Goal: Task Accomplishment & Management: Manage account settings

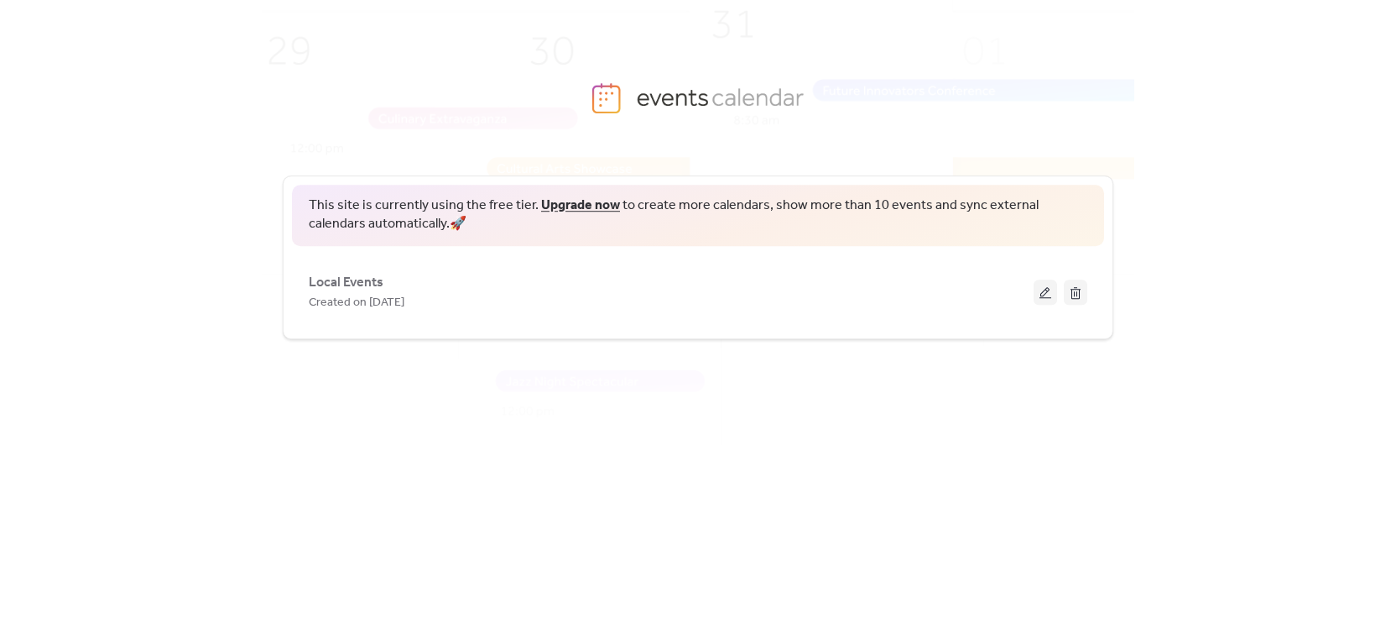
click at [357, 285] on span "Local Events" at bounding box center [346, 283] width 75 height 20
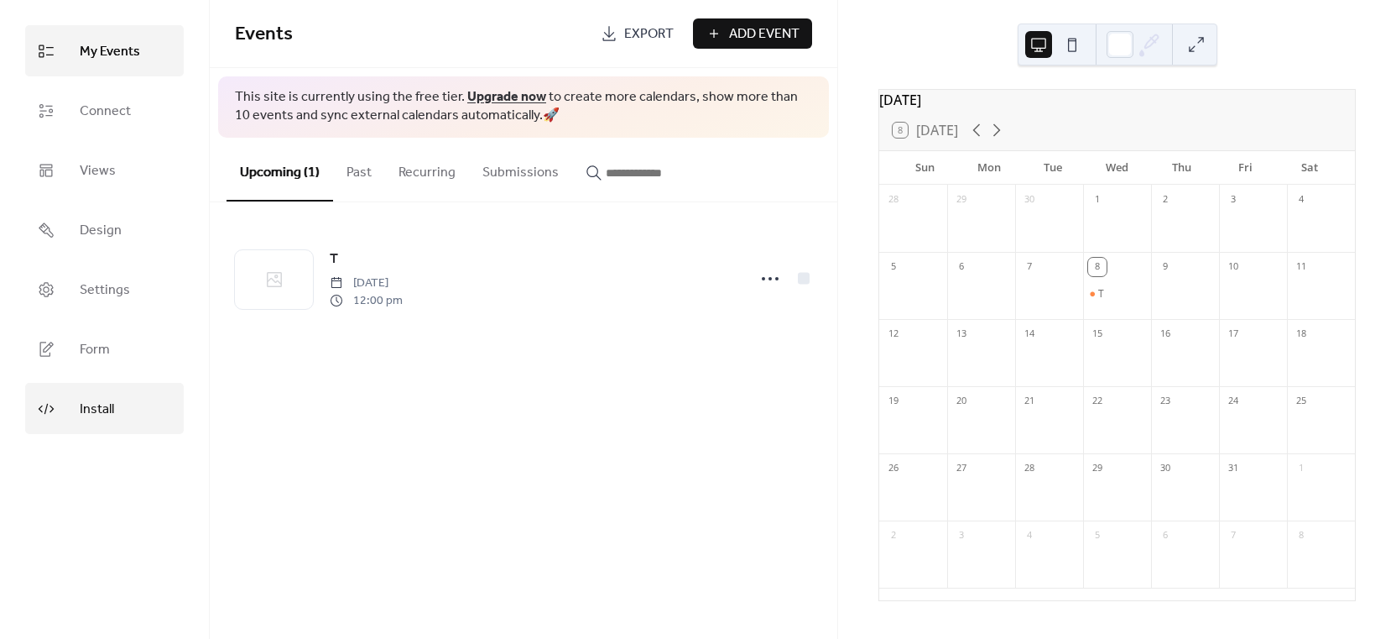
click at [139, 410] on link "Install" at bounding box center [104, 408] width 159 height 51
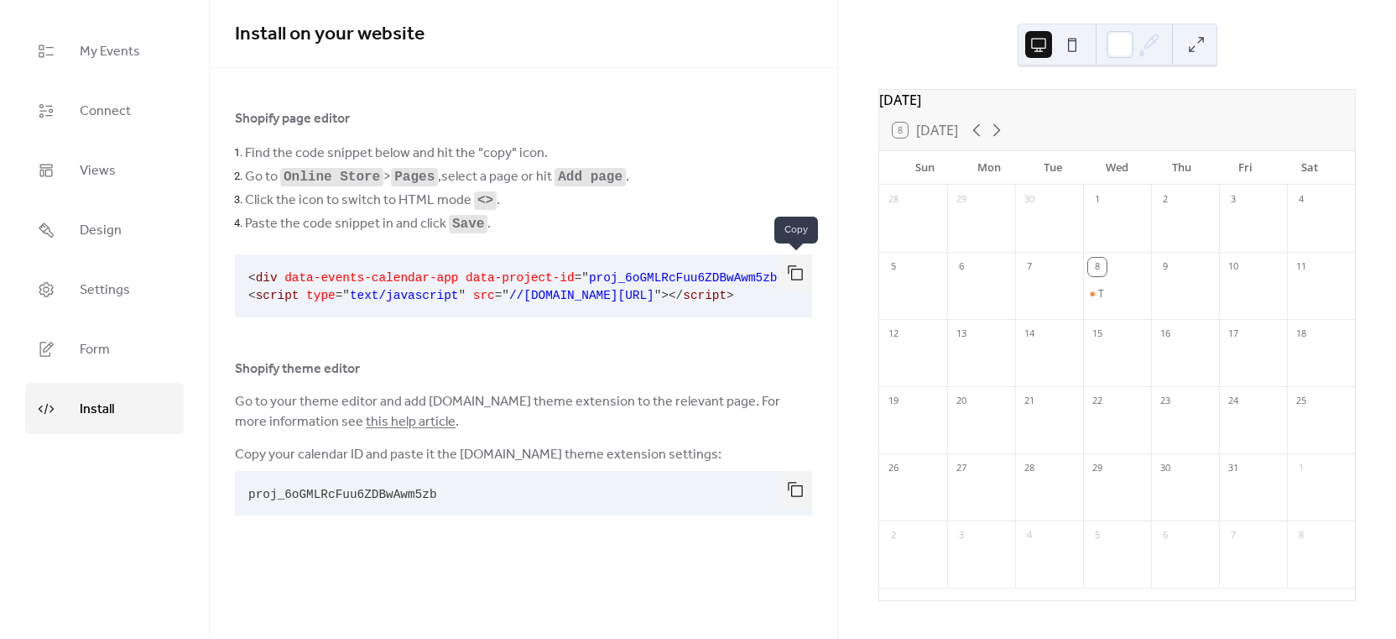
click at [786, 266] on button "button" at bounding box center [796, 272] width 34 height 37
click at [1210, 39] on div at bounding box center [1118, 44] width 200 height 42
click at [1203, 40] on button at bounding box center [1196, 44] width 27 height 27
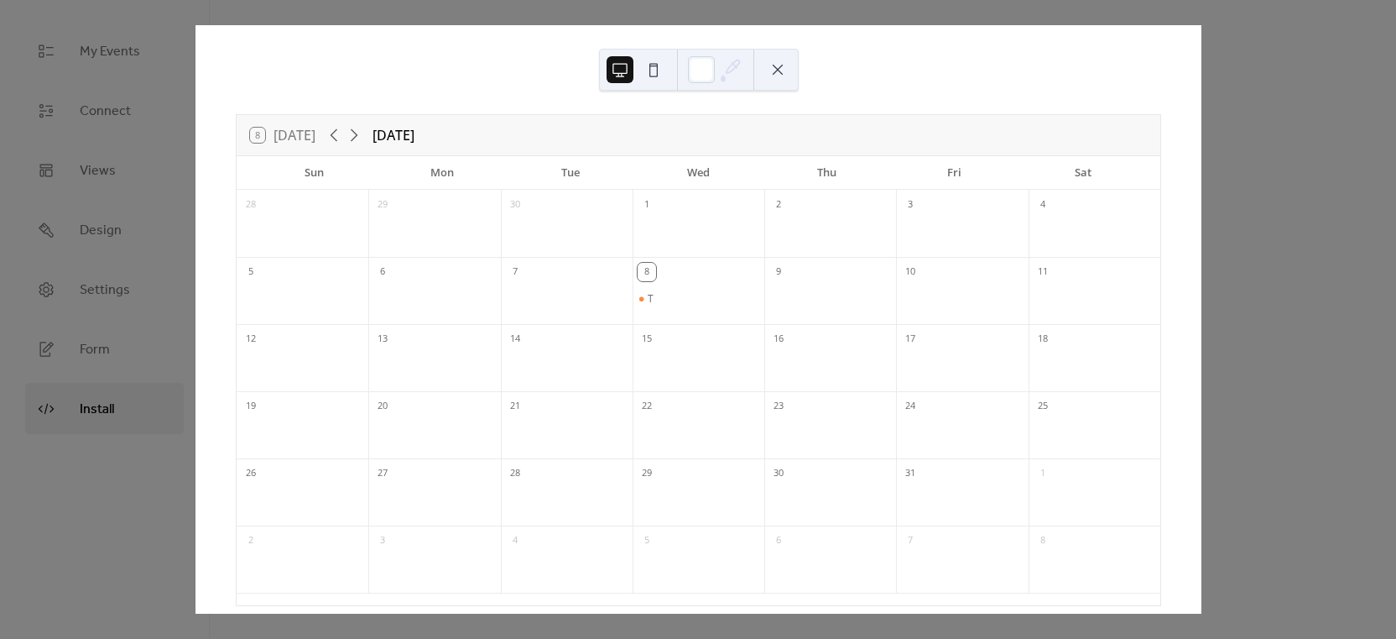
click at [1202, 188] on div "8 [DATE] [DATE] Sun Mon Tue Wed Thu Fri Sat 28 29 30 1 2 3 4 5 6 7 8 T 9 10 11 …" at bounding box center [698, 319] width 1007 height 588
click at [1202, 174] on div "8 [DATE] [DATE] Sun Mon Tue Wed Thu Fri Sat 28 29 30 1 2 3 4 5 6 7 8 T 9 10 11 …" at bounding box center [698, 319] width 1007 height 588
click at [786, 76] on button at bounding box center [777, 69] width 27 height 27
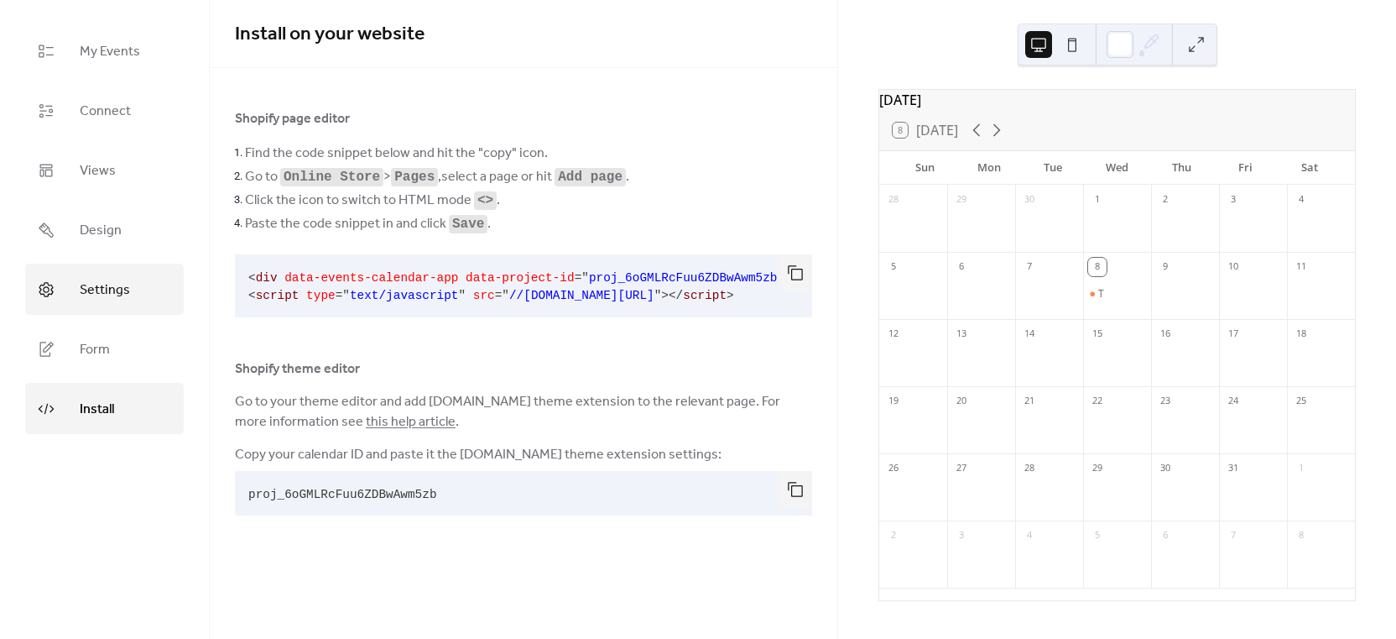
click at [174, 305] on link "Settings" at bounding box center [104, 288] width 159 height 51
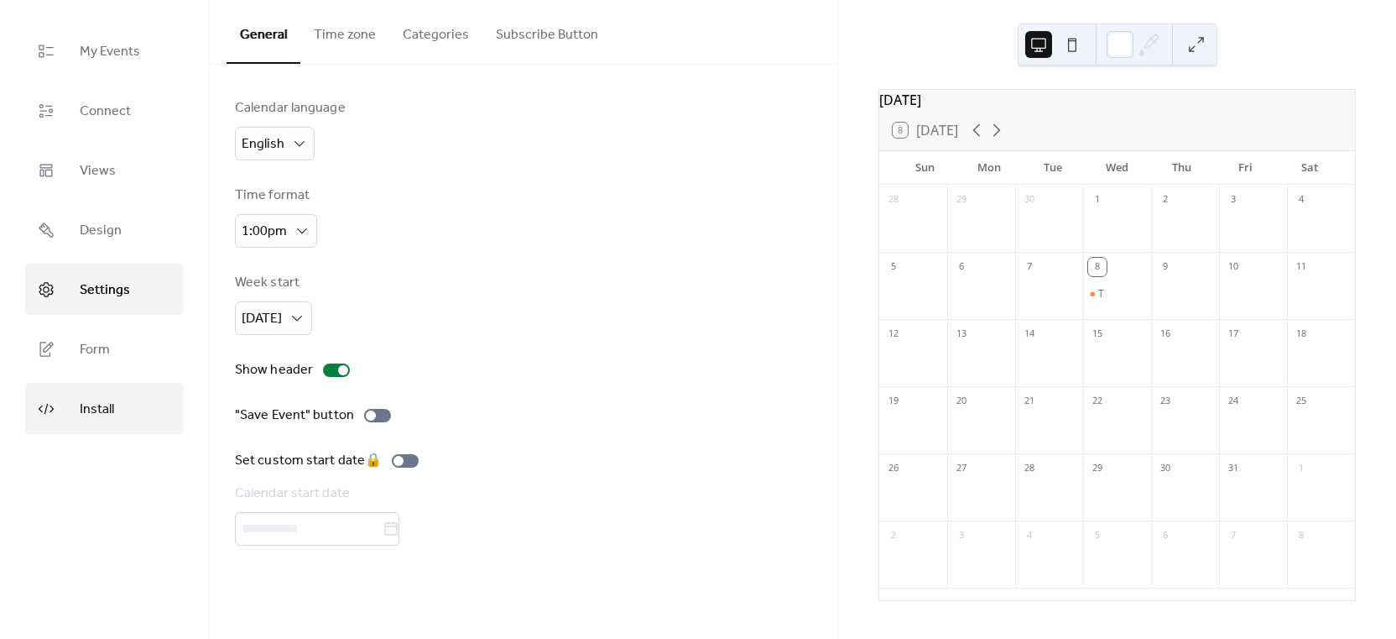
click at [154, 404] on link "Install" at bounding box center [104, 408] width 159 height 51
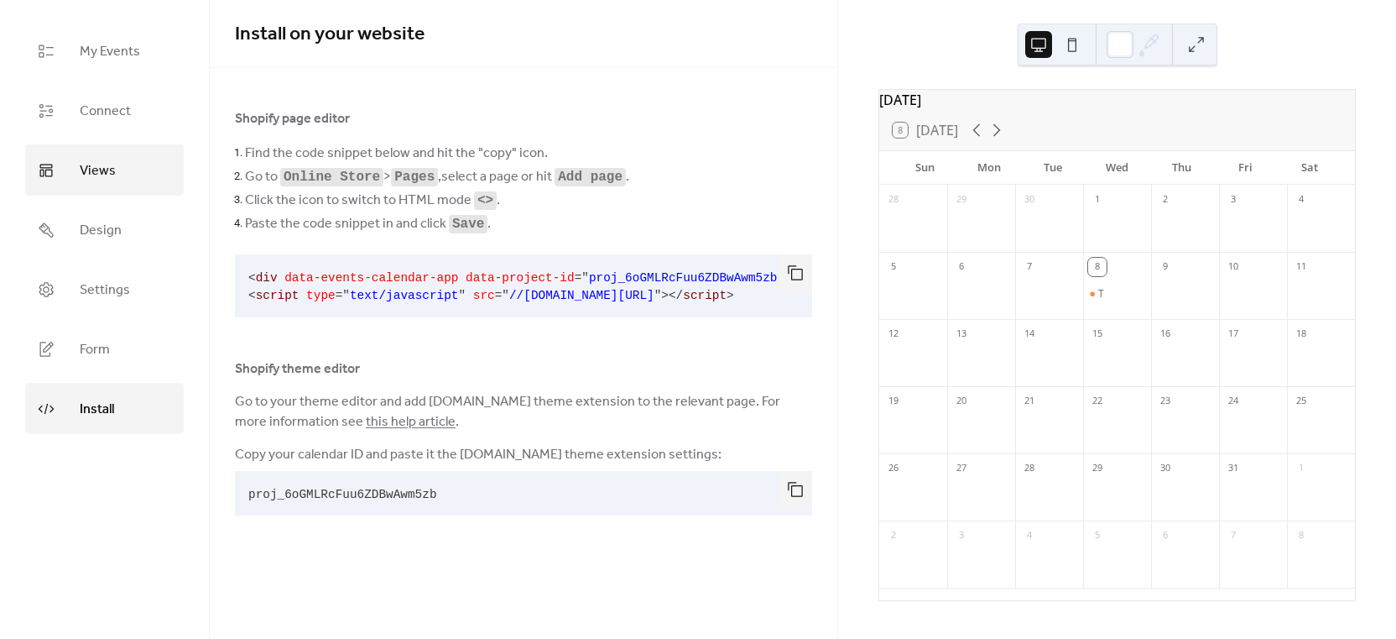
click at [97, 172] on span "Views" at bounding box center [98, 171] width 36 height 26
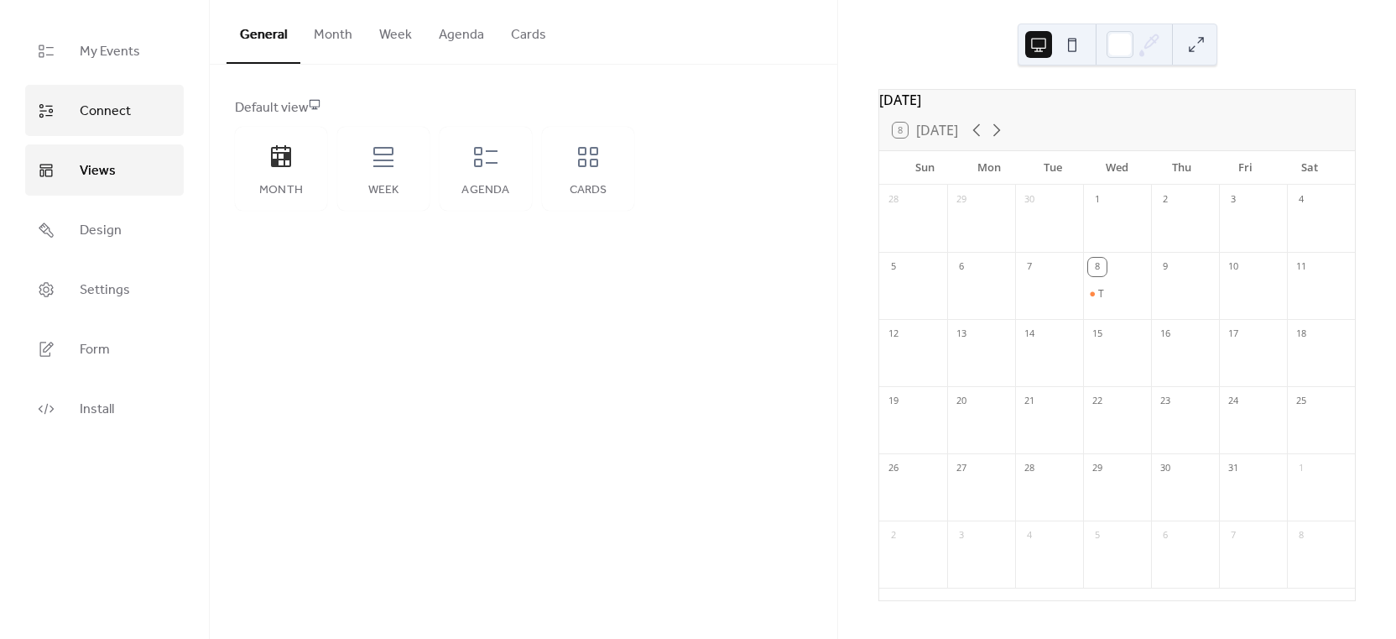
click at [89, 107] on span "Connect" at bounding box center [105, 111] width 51 height 26
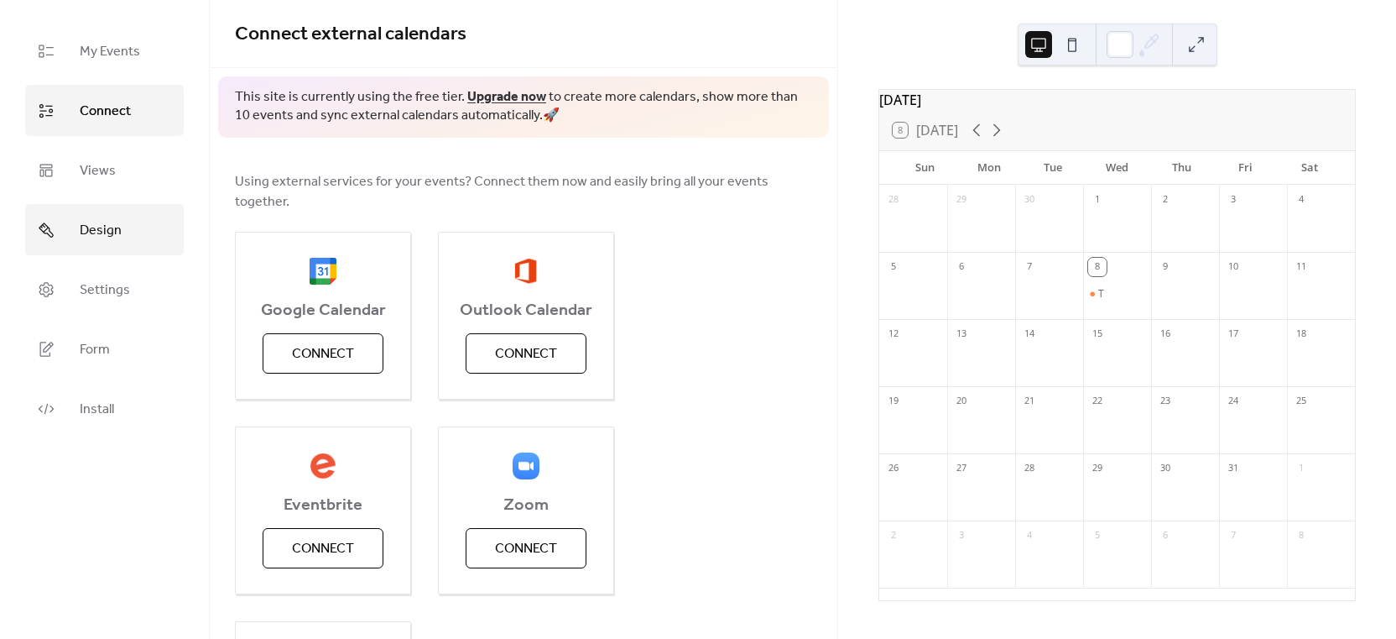
click at [95, 207] on link "Design" at bounding box center [104, 229] width 159 height 51
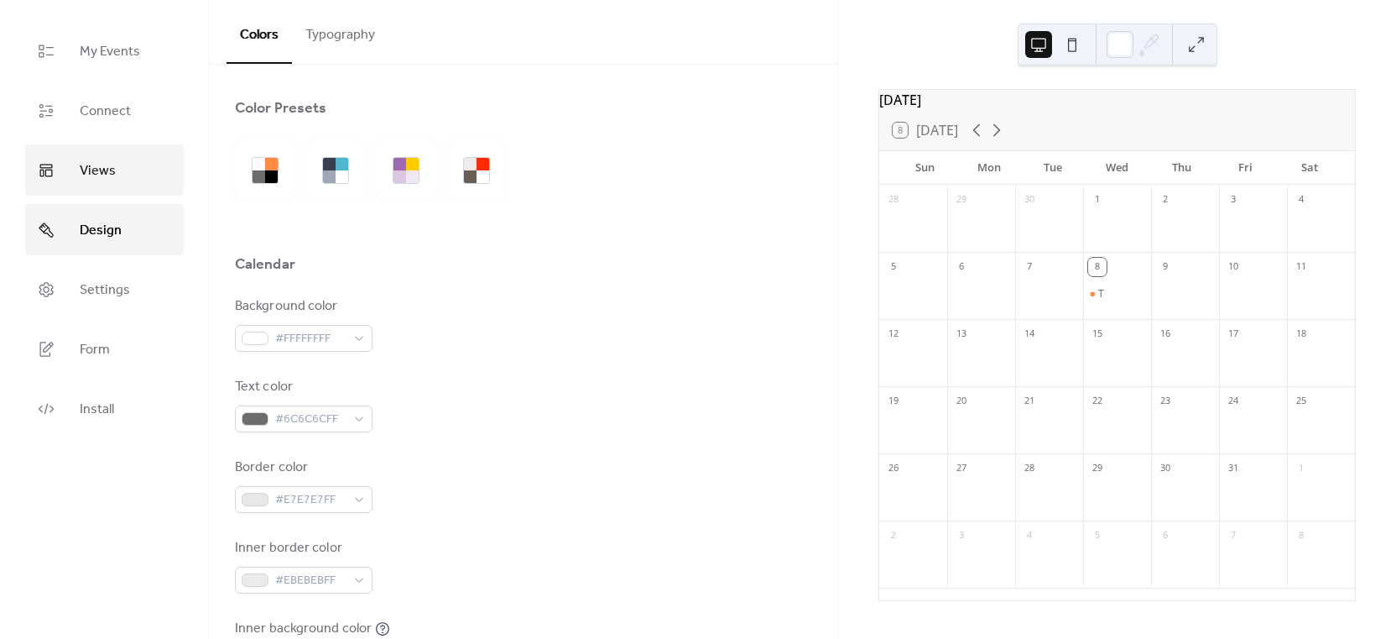
click at [98, 173] on span "Views" at bounding box center [98, 171] width 36 height 26
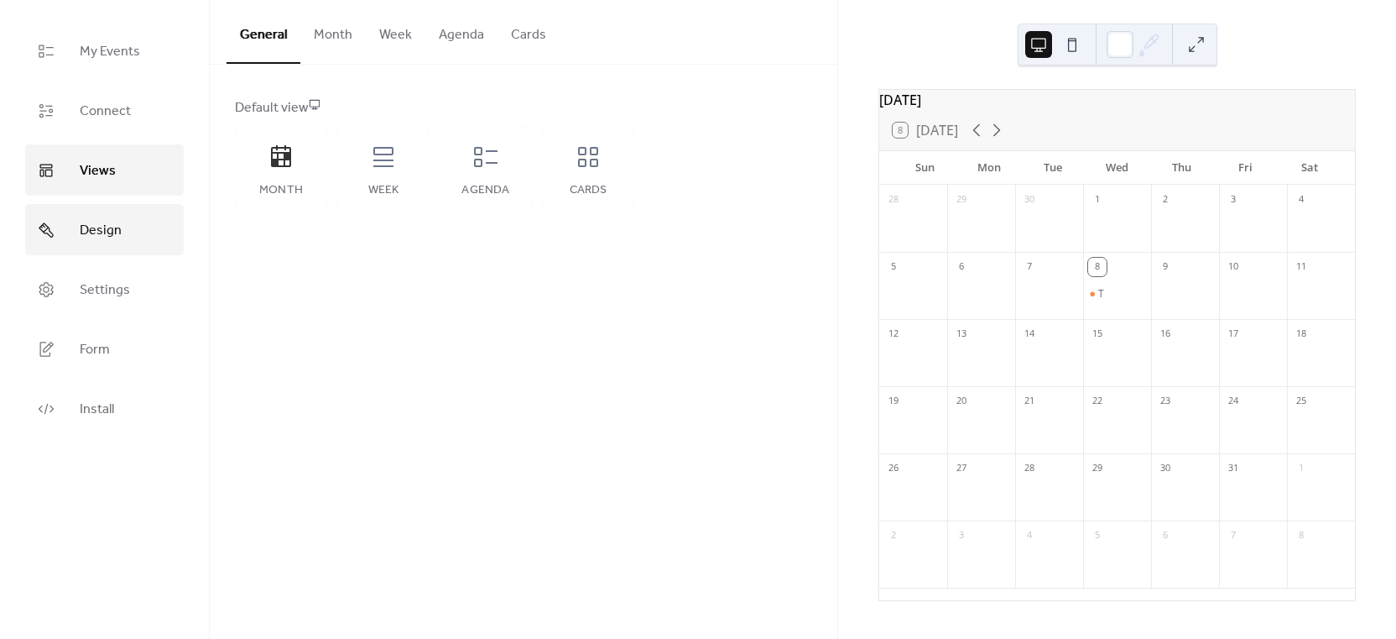
click at [105, 237] on span "Design" at bounding box center [101, 230] width 42 height 26
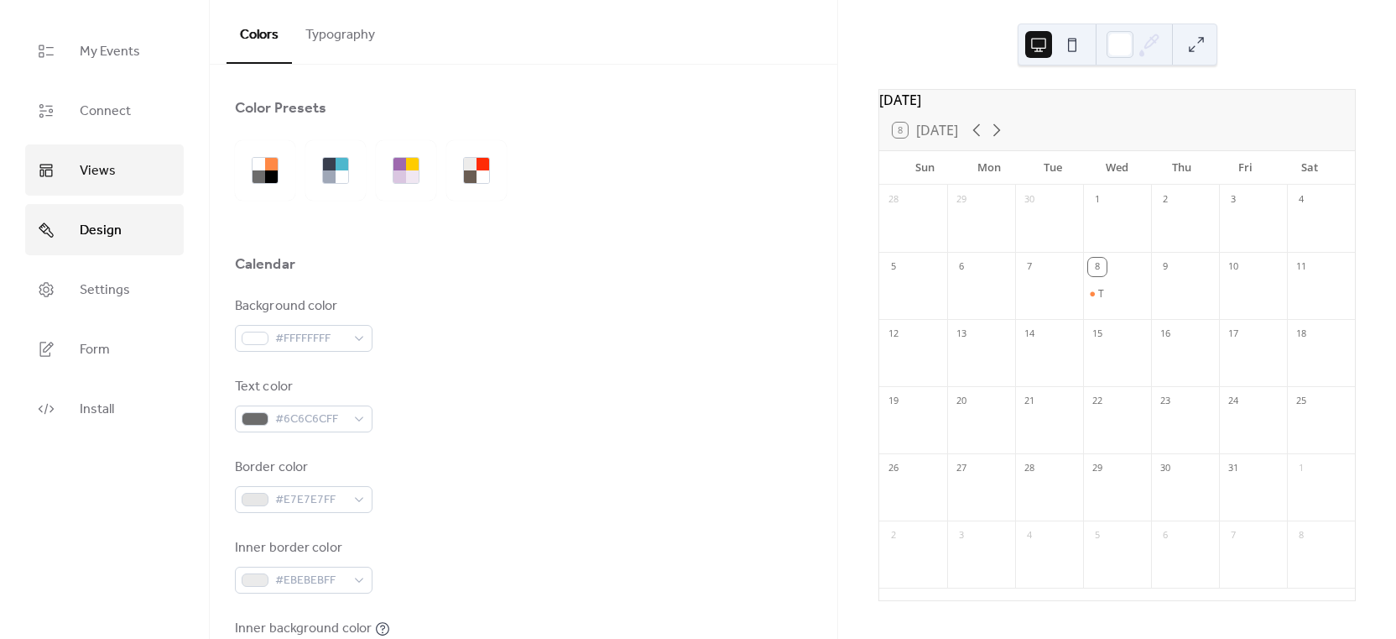
click at [96, 180] on span "Views" at bounding box center [98, 171] width 36 height 26
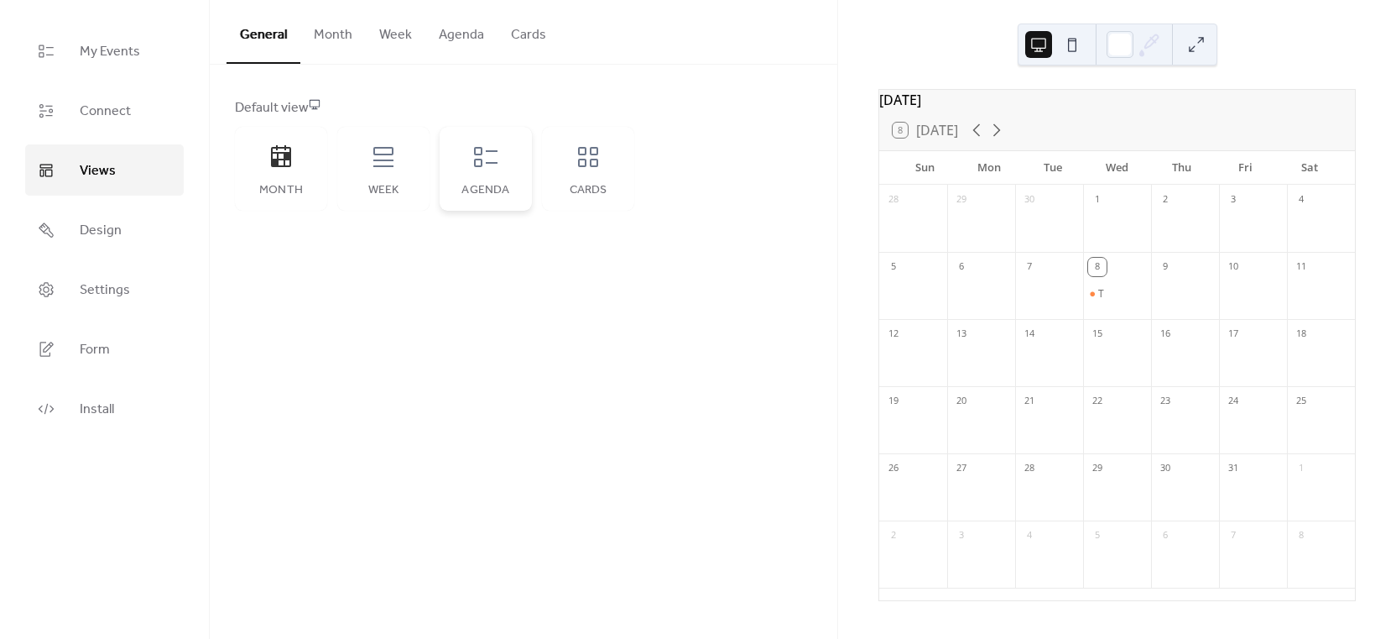
click at [442, 160] on div "Agenda" at bounding box center [486, 169] width 92 height 84
click at [383, 160] on icon at bounding box center [383, 157] width 20 height 20
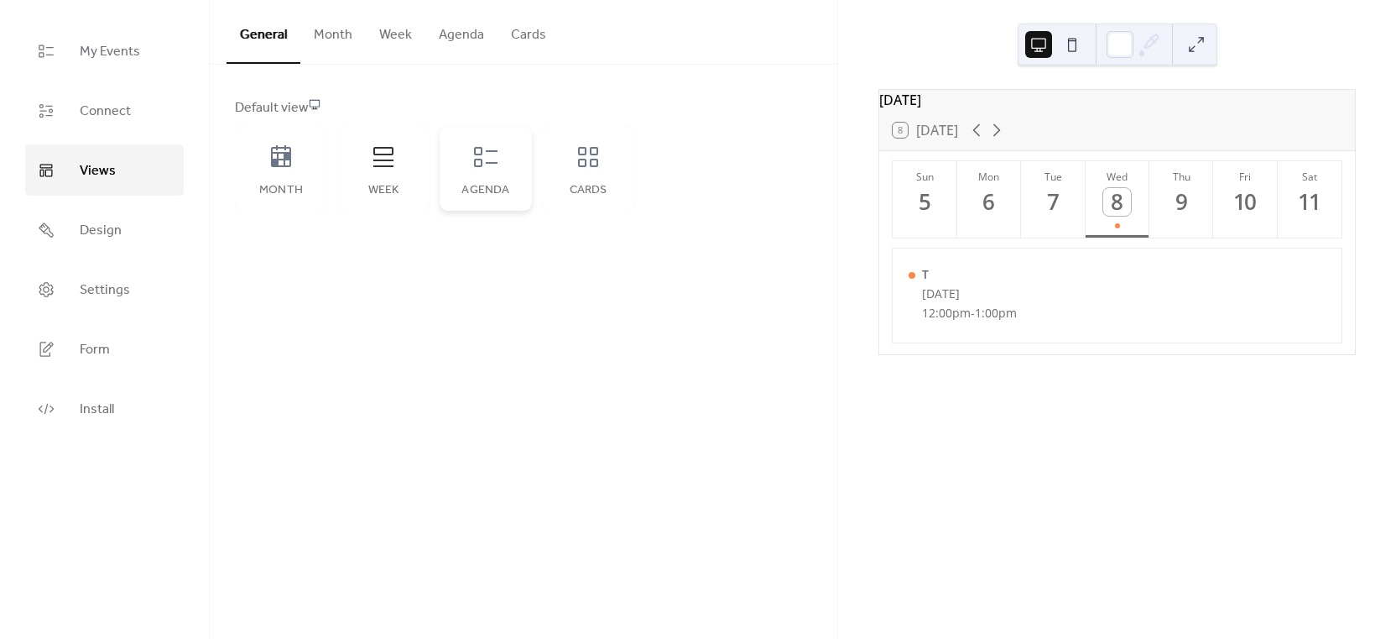
click at [470, 160] on div "Agenda" at bounding box center [486, 169] width 92 height 84
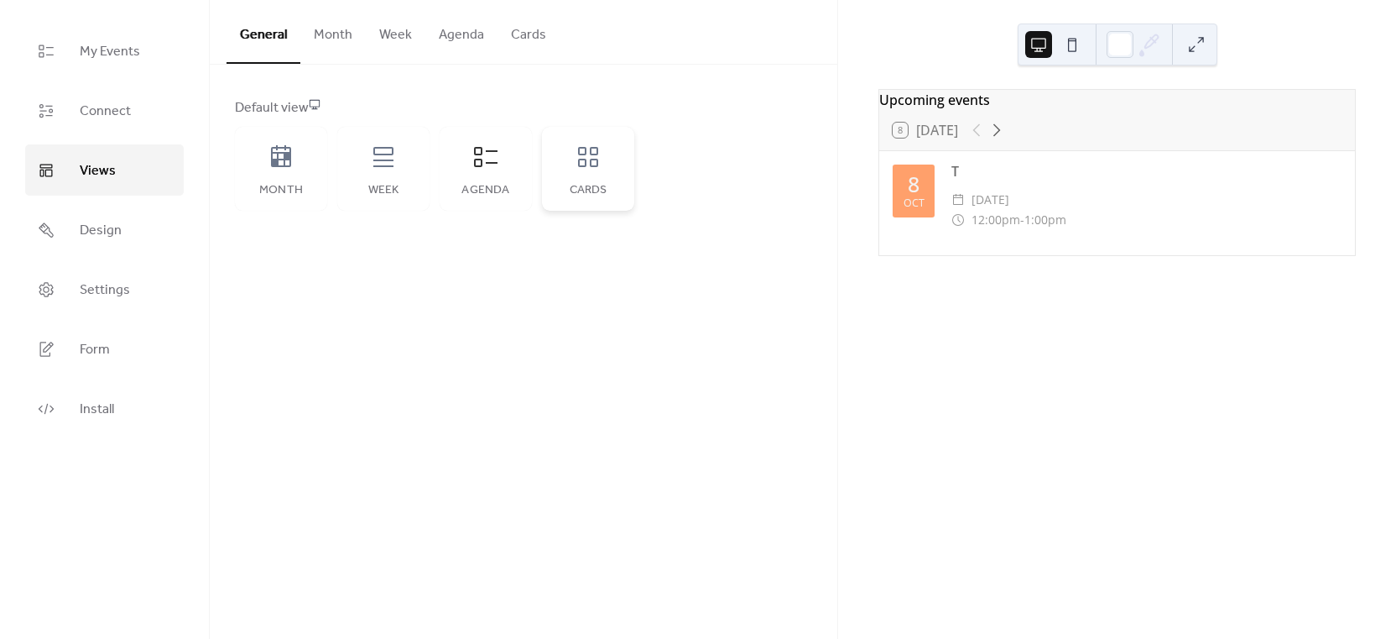
click at [589, 166] on icon at bounding box center [588, 156] width 27 height 27
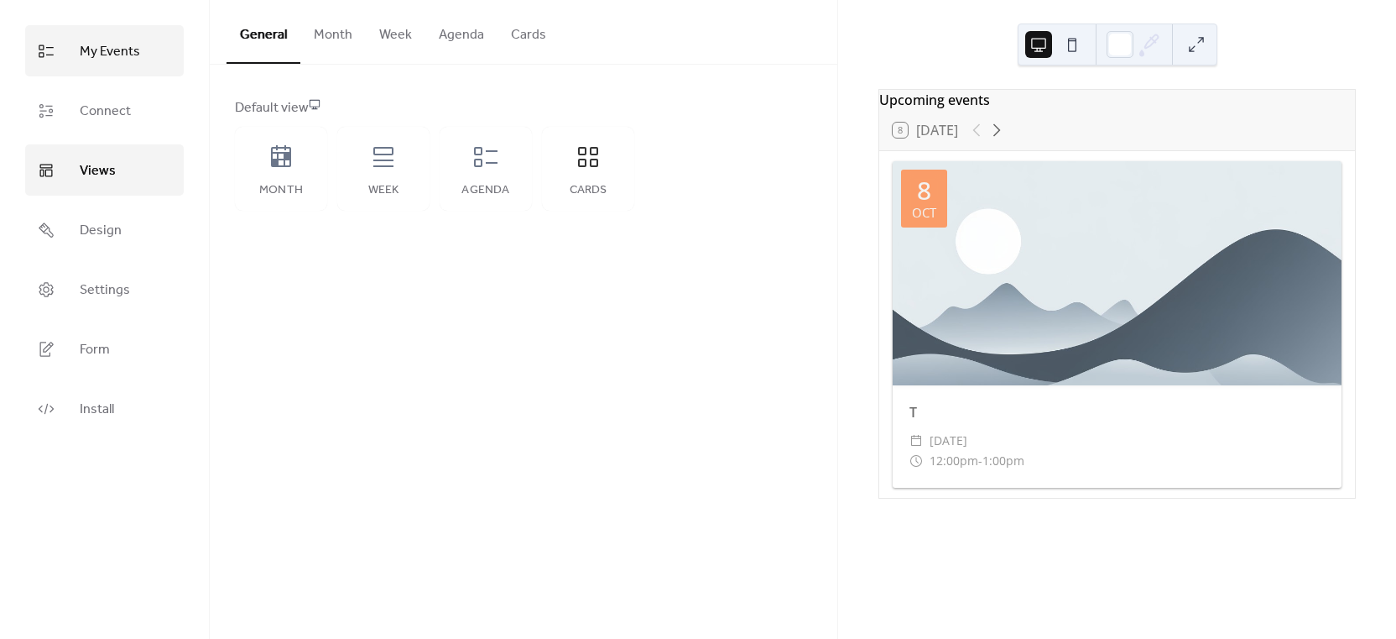
click at [102, 46] on span "My Events" at bounding box center [110, 52] width 60 height 26
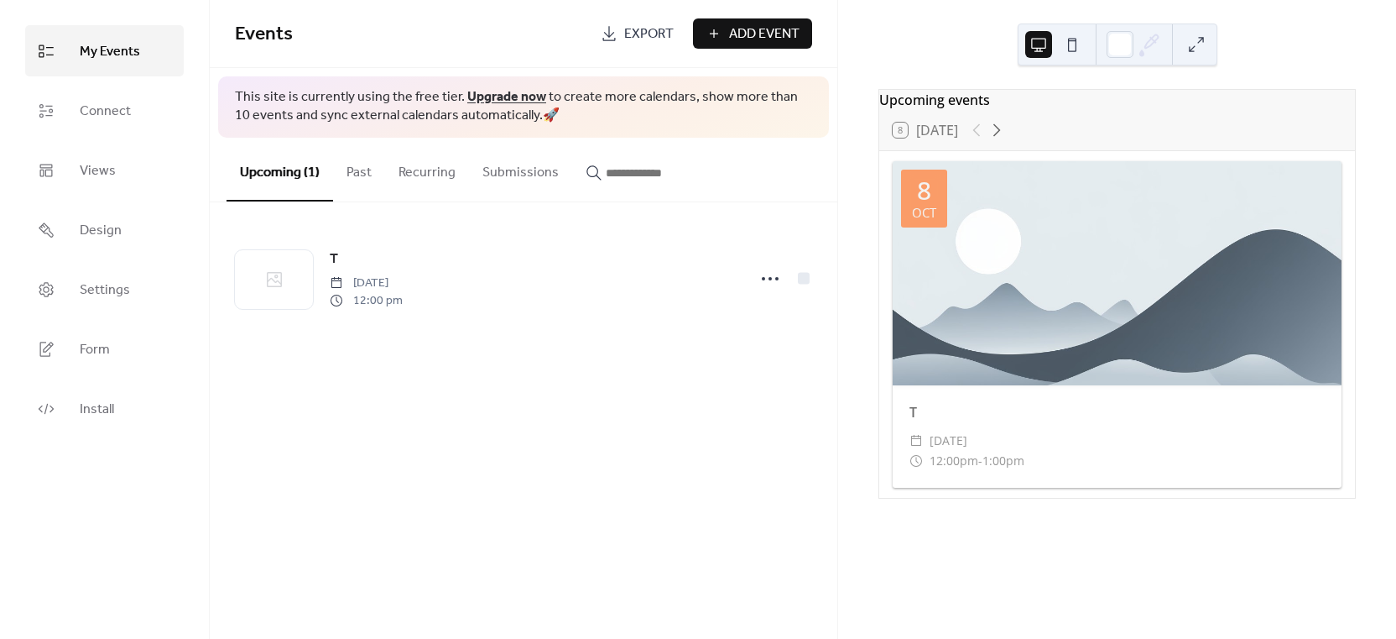
click at [946, 102] on div "Upcoming events" at bounding box center [1117, 100] width 476 height 20
click at [112, 306] on link "Settings" at bounding box center [104, 288] width 159 height 51
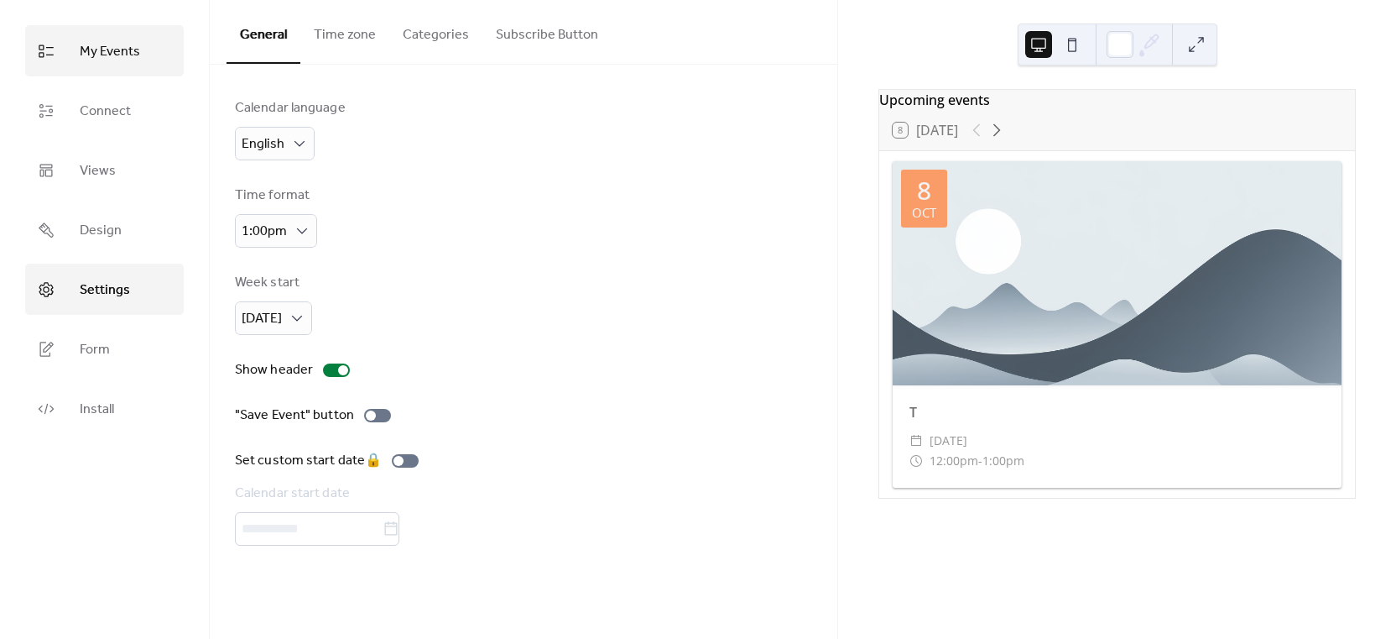
click at [91, 45] on span "My Events" at bounding box center [110, 52] width 60 height 26
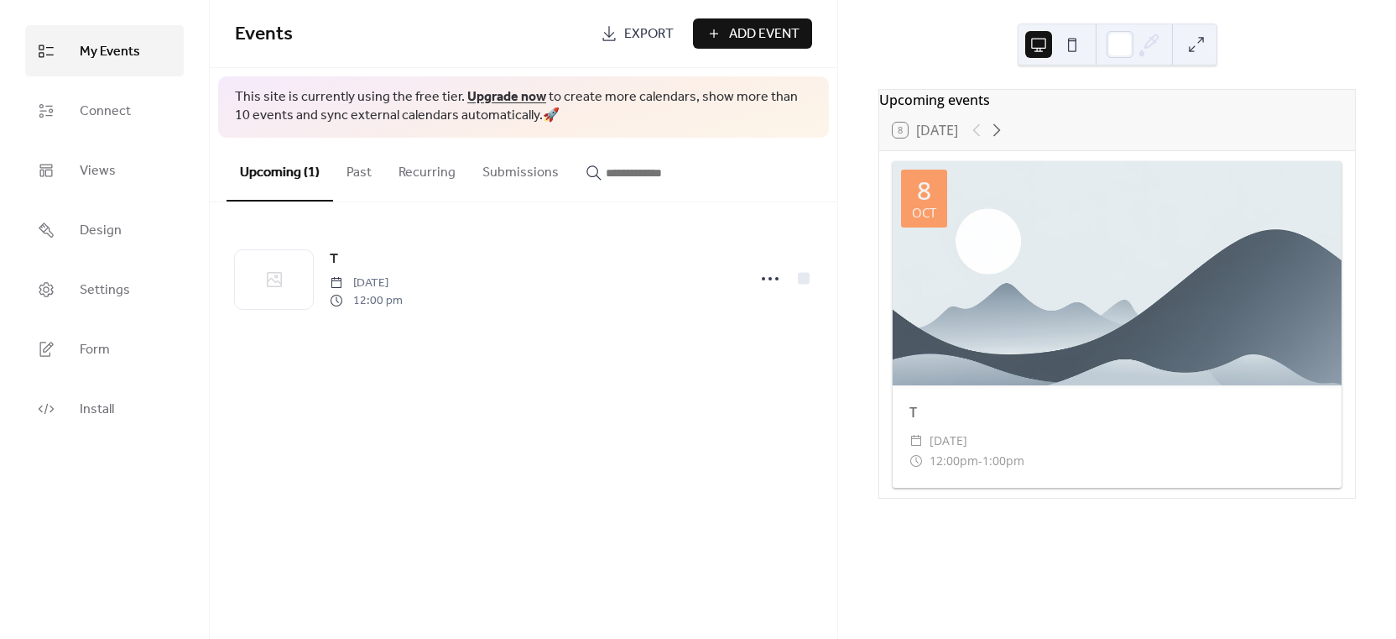
click at [117, 236] on span "Design" at bounding box center [101, 230] width 42 height 26
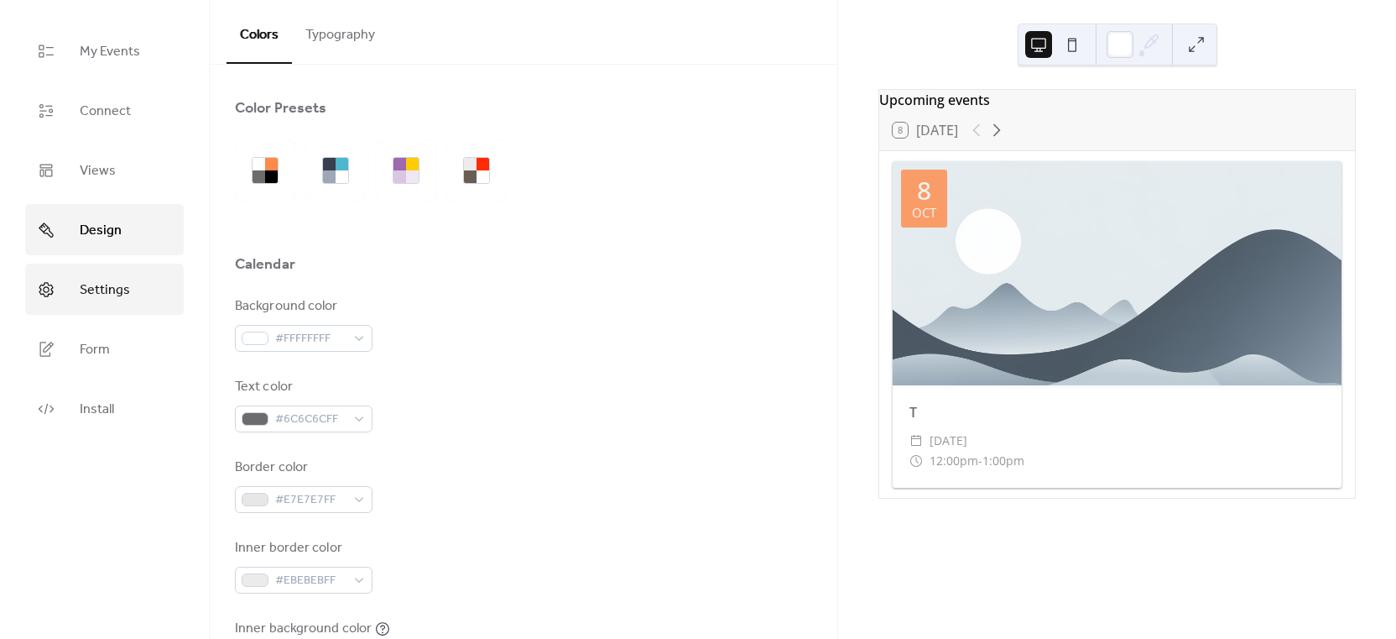
click at [122, 298] on span "Settings" at bounding box center [105, 290] width 50 height 26
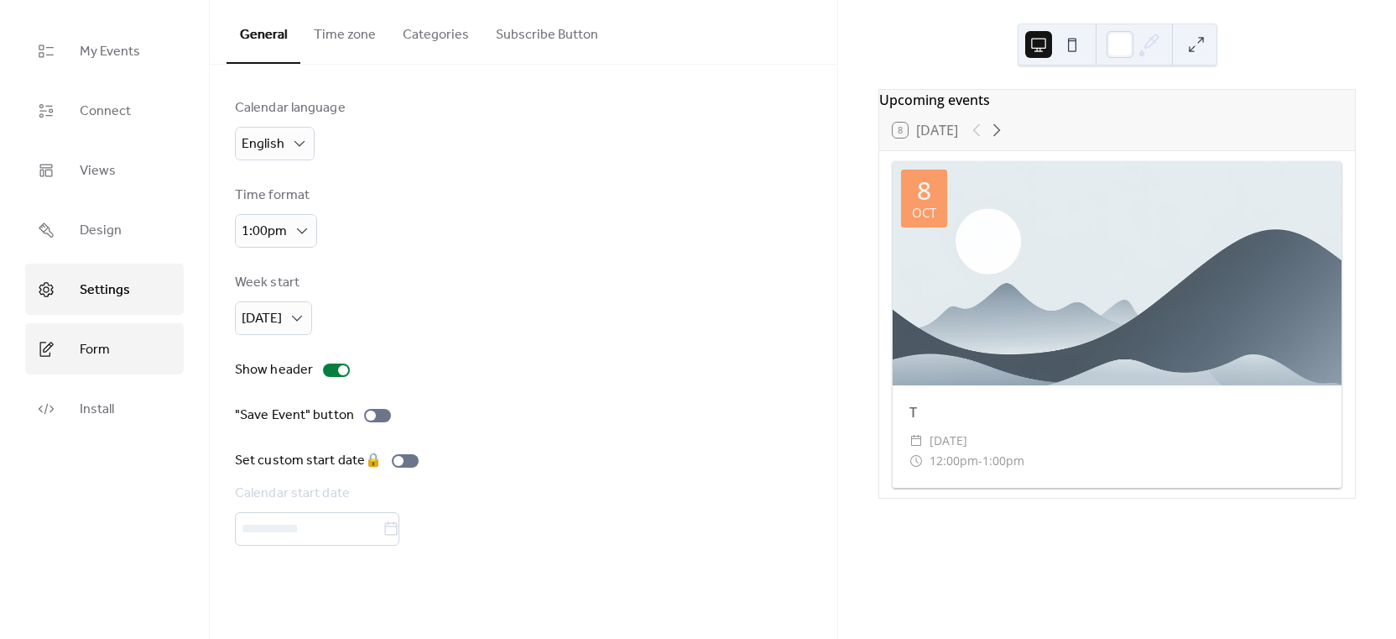
click at [117, 331] on link "Form" at bounding box center [104, 348] width 159 height 51
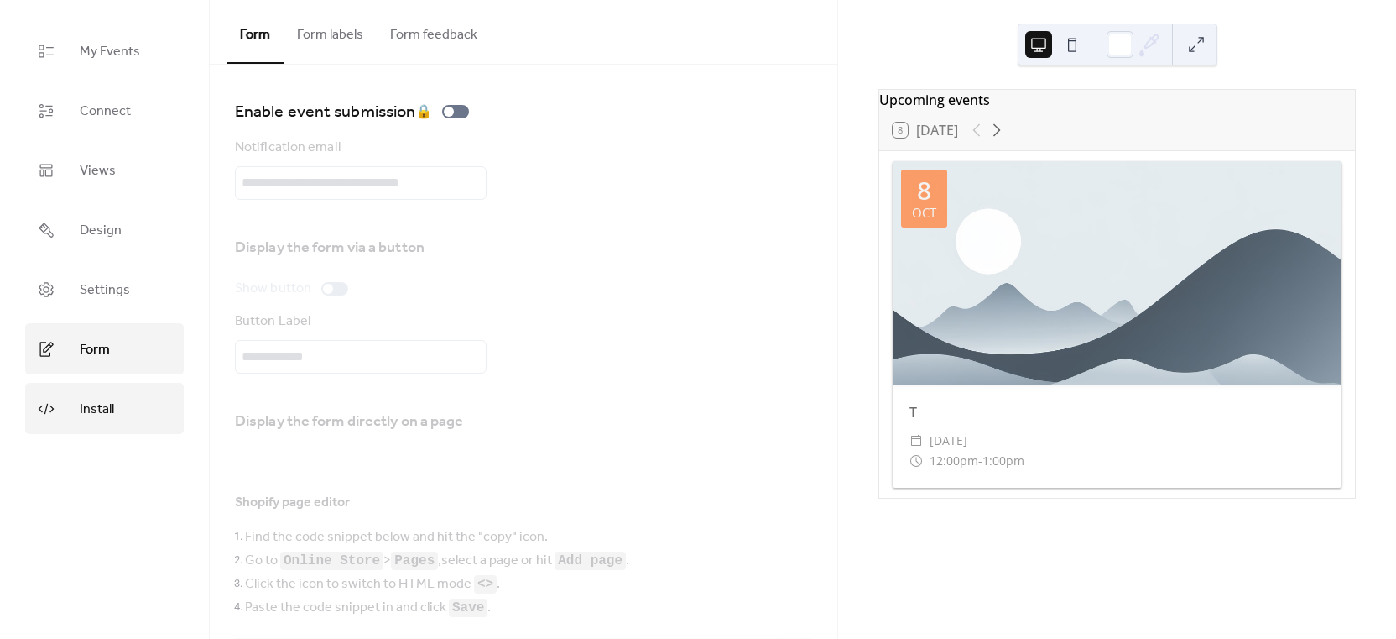
click at [99, 392] on link "Install" at bounding box center [104, 408] width 159 height 51
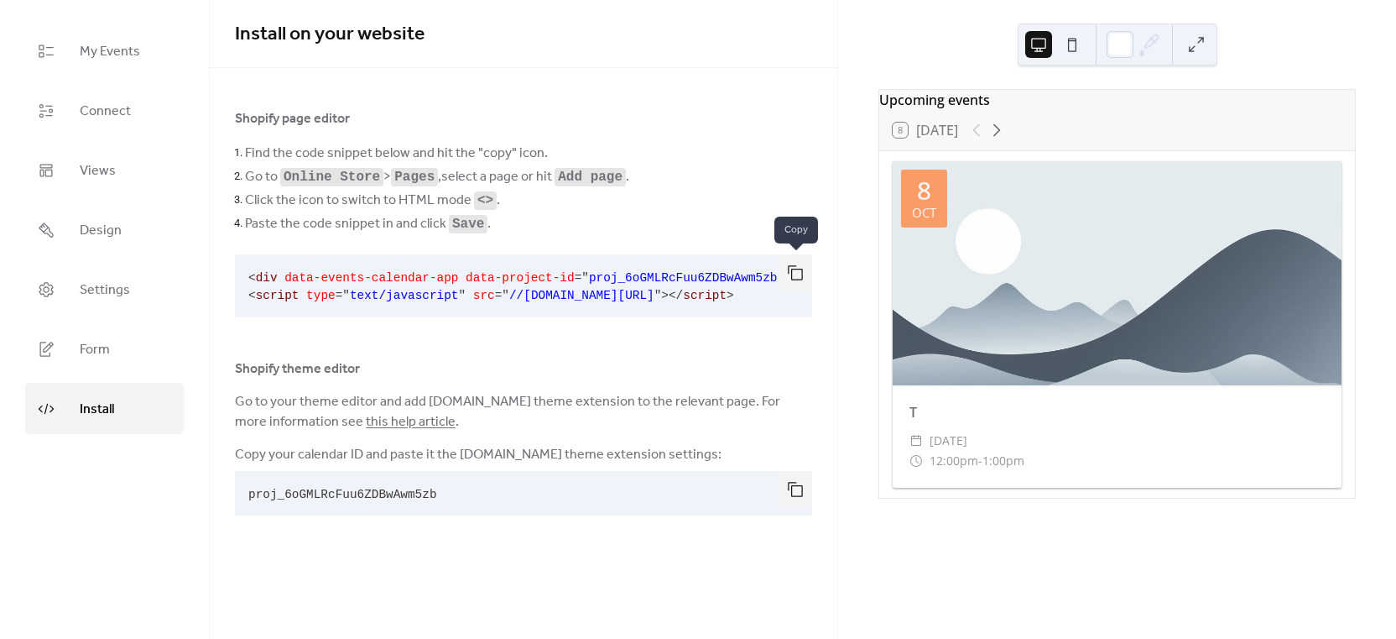
click at [798, 270] on button "button" at bounding box center [796, 272] width 34 height 37
click at [800, 269] on button "button" at bounding box center [796, 272] width 34 height 37
click at [96, 58] on span "My Events" at bounding box center [110, 52] width 60 height 26
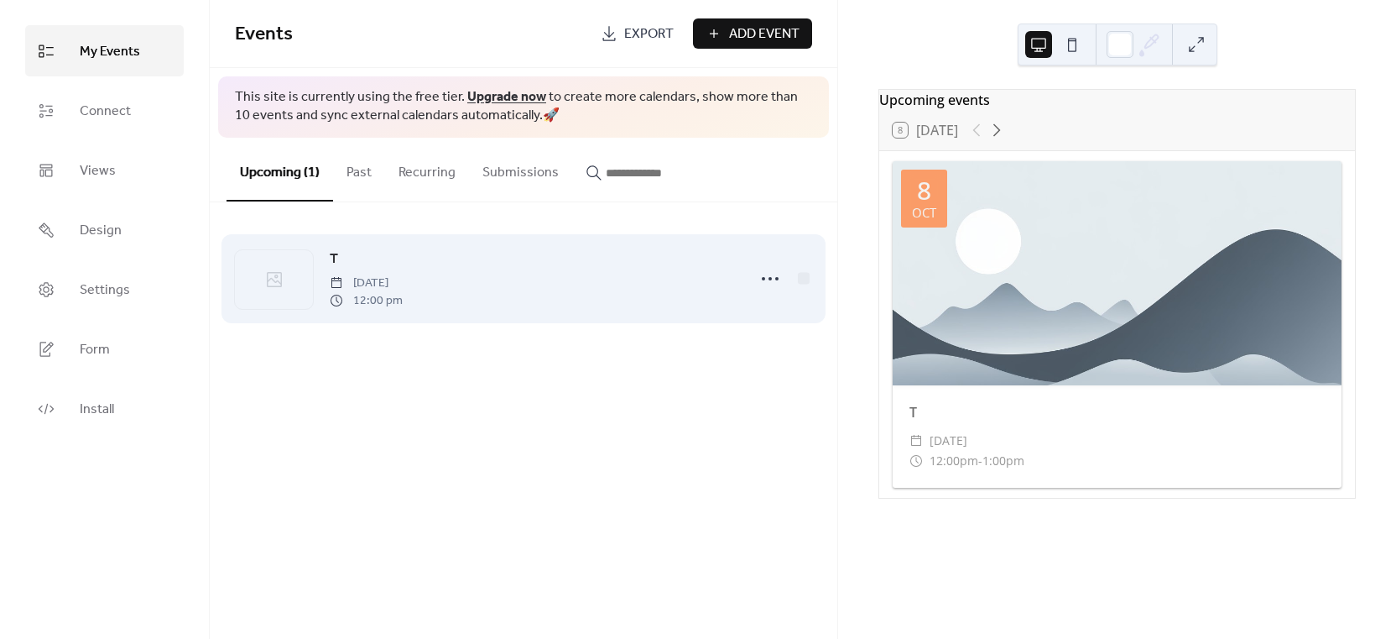
click at [328, 268] on div "T [DATE] 12:00 pm" at bounding box center [523, 278] width 577 height 102
click at [331, 263] on span "T" at bounding box center [334, 259] width 8 height 20
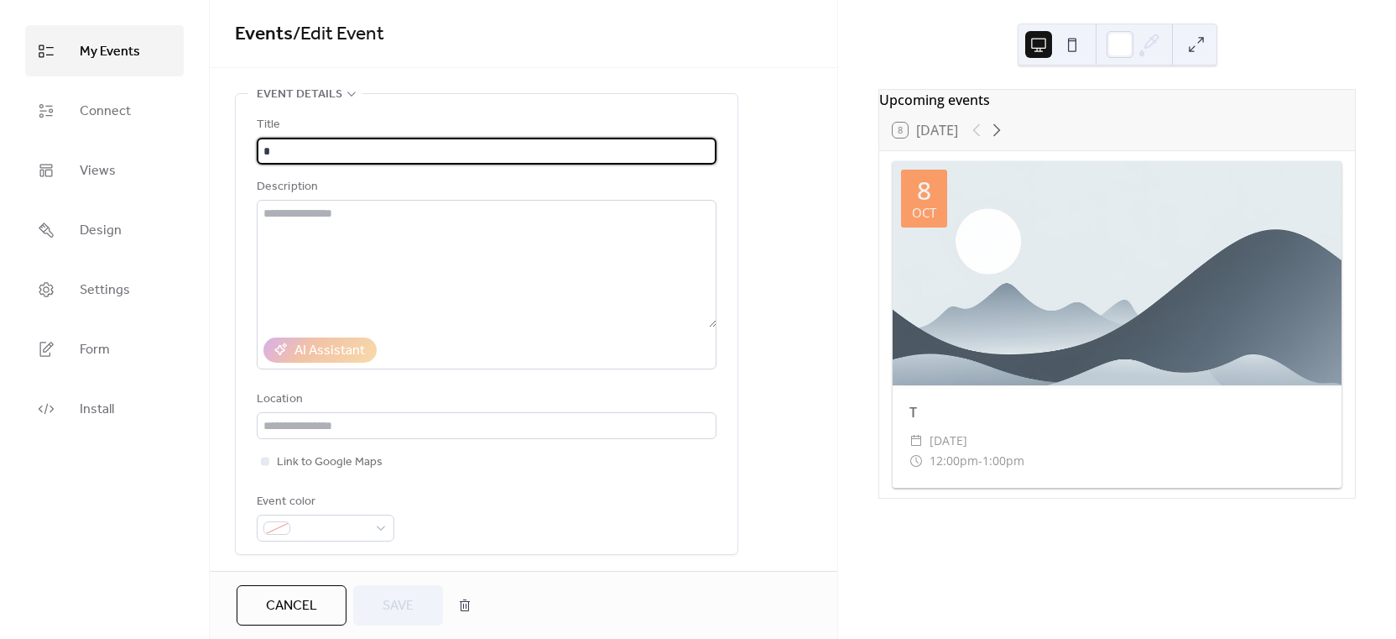
click at [1076, 54] on button at bounding box center [1072, 44] width 27 height 27
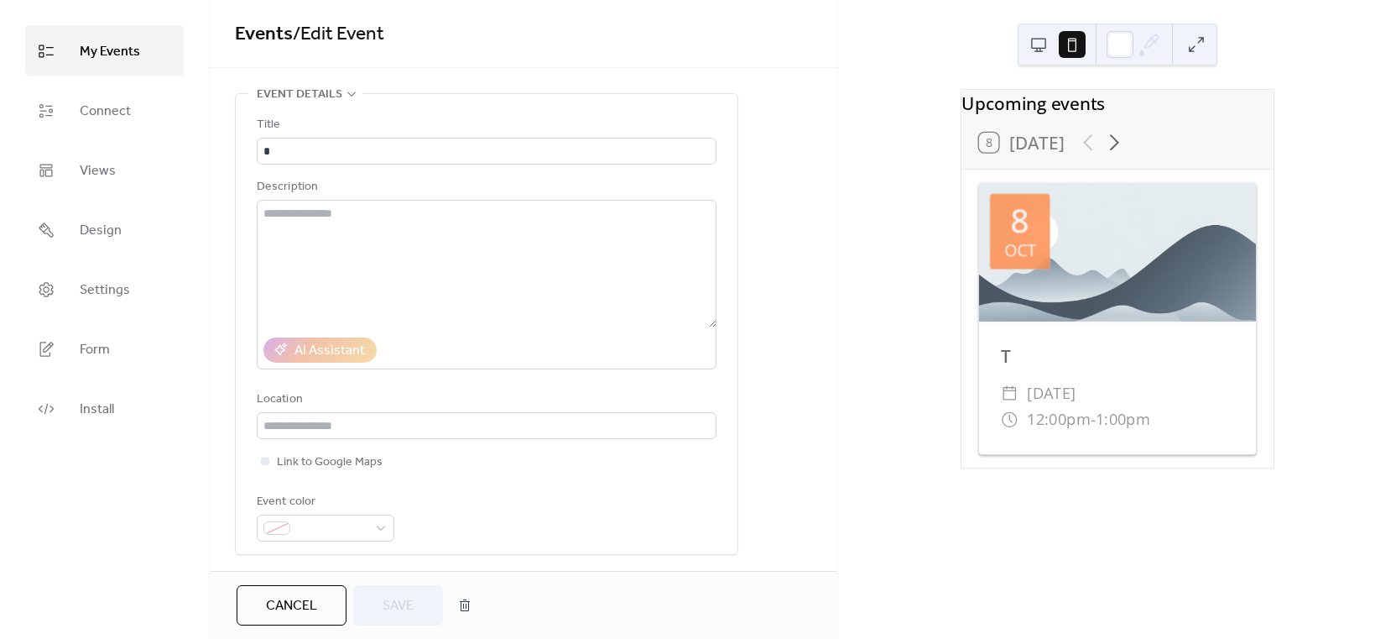
click at [1045, 38] on button at bounding box center [1038, 44] width 27 height 27
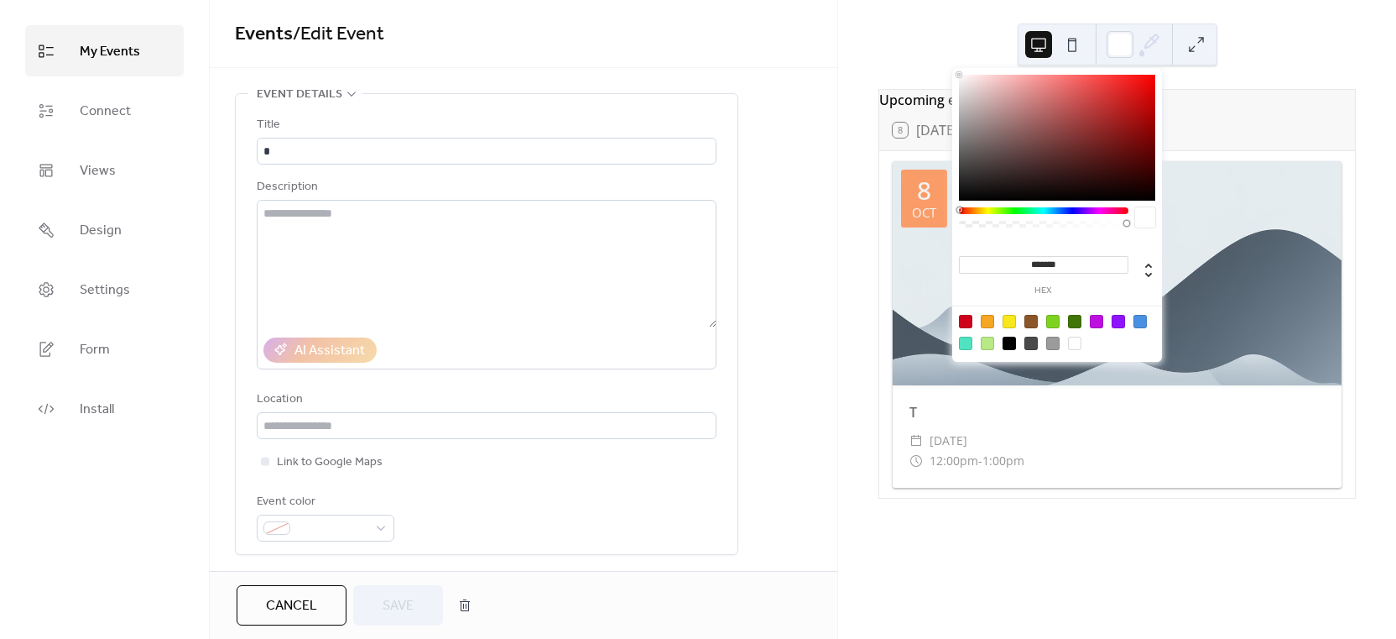
click at [1144, 41] on icon at bounding box center [1149, 44] width 25 height 25
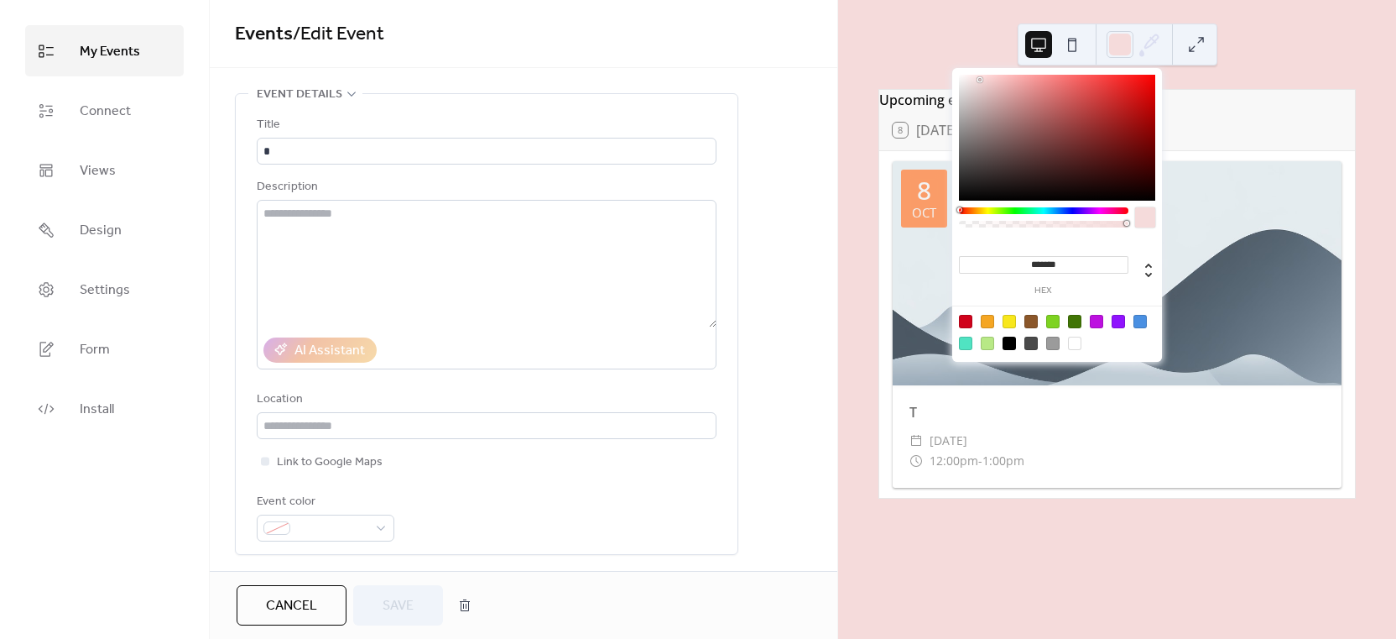
type input "*******"
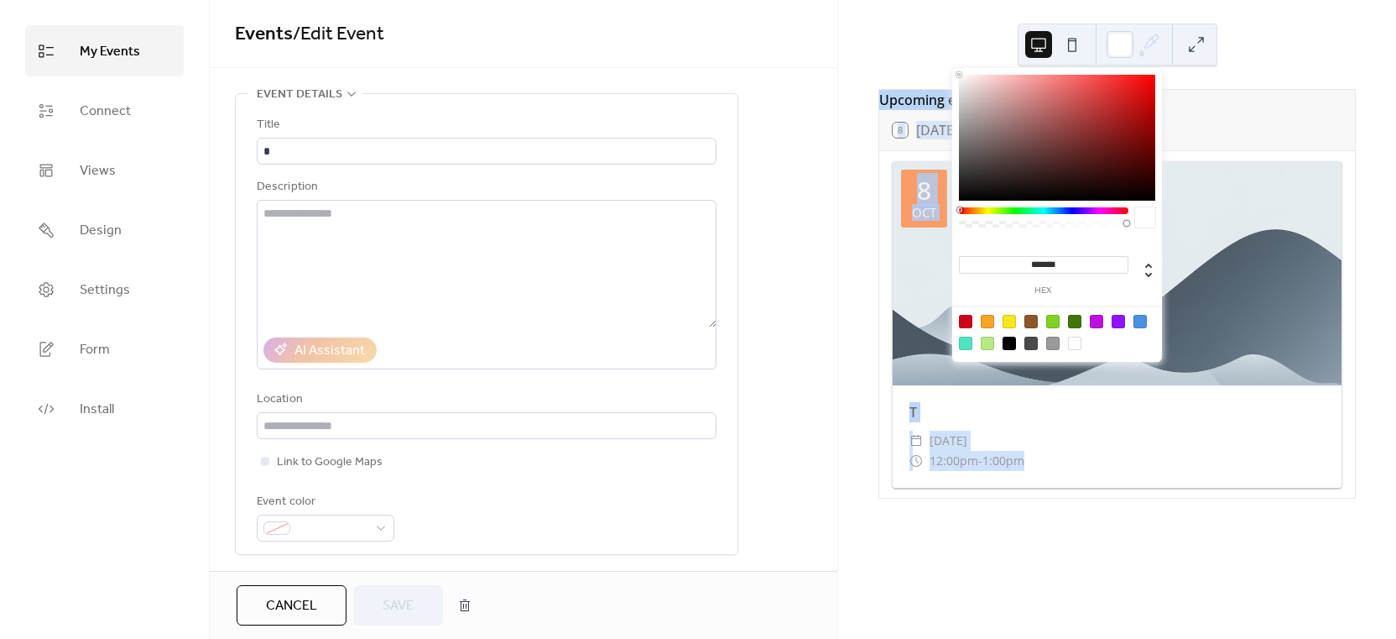
drag, startPoint x: 1116, startPoint y: 101, endPoint x: 894, endPoint y: 66, distance: 224.2
click at [894, 66] on body "**********" at bounding box center [698, 319] width 1396 height 639
click at [890, 35] on div "Upcoming events 8 [DATE] [DATE] T ​ [DATE] ​ 12:00pm - 1:00pm" at bounding box center [1117, 319] width 558 height 639
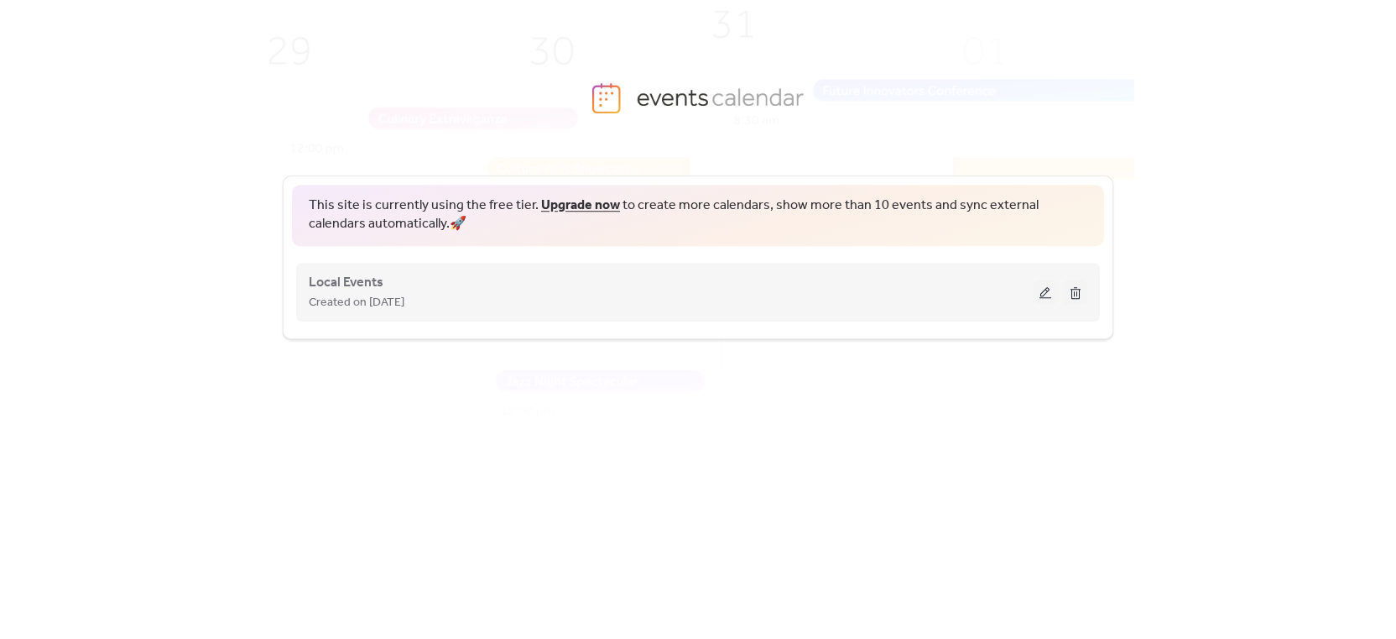
click at [480, 283] on div "Local Events Created on [DATE]" at bounding box center [671, 292] width 725 height 40
click at [481, 283] on div "Local Events Created on 7-Oct-2025" at bounding box center [671, 292] width 725 height 40
click at [366, 280] on span "Local Events" at bounding box center [346, 283] width 75 height 20
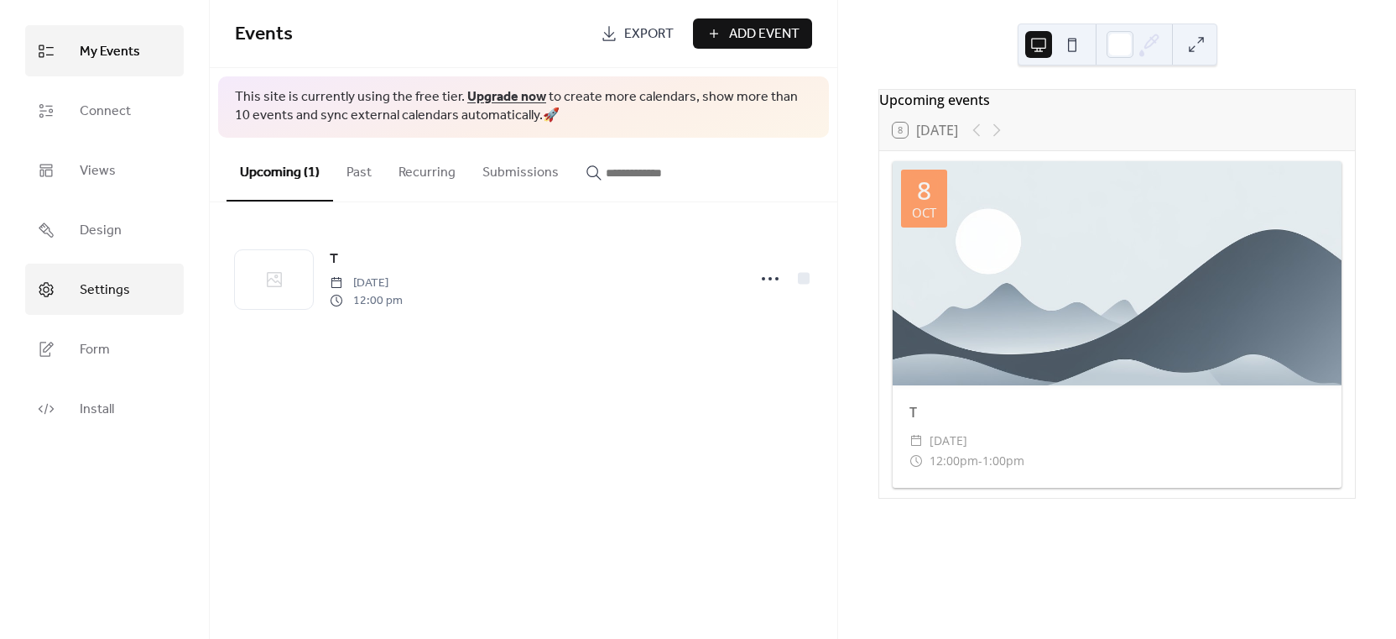
click at [81, 296] on span "Settings" at bounding box center [105, 290] width 50 height 26
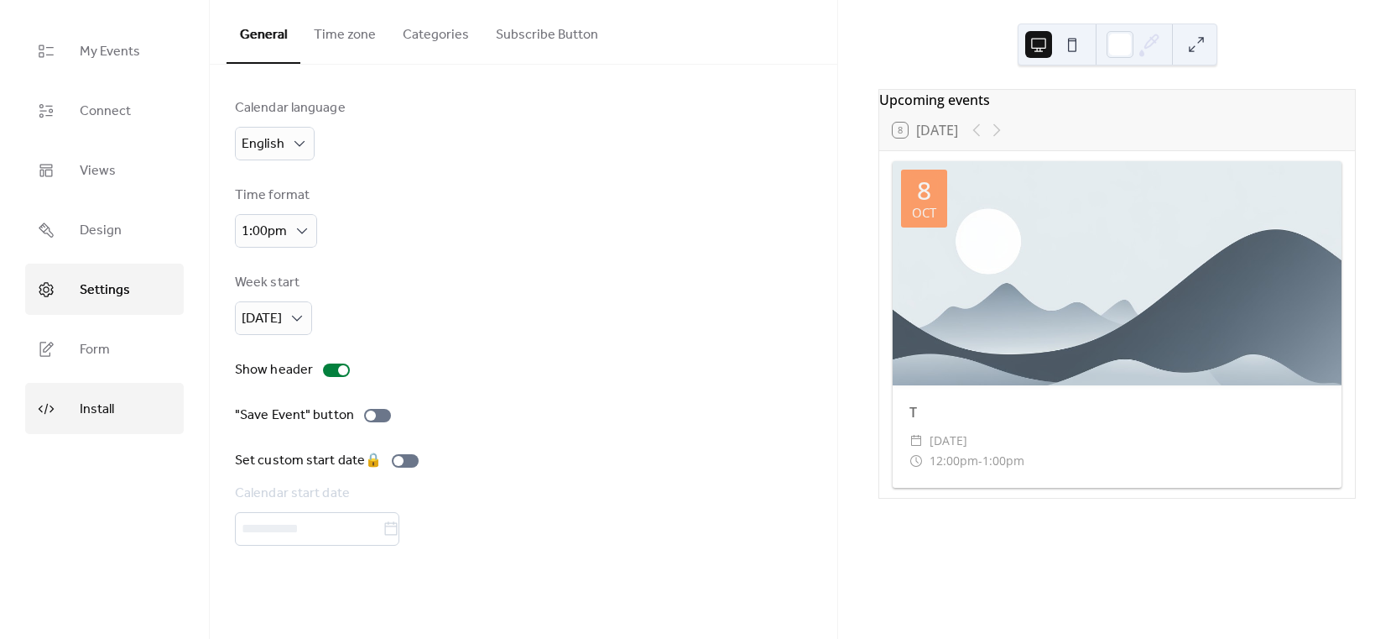
click at [87, 430] on link "Install" at bounding box center [104, 408] width 159 height 51
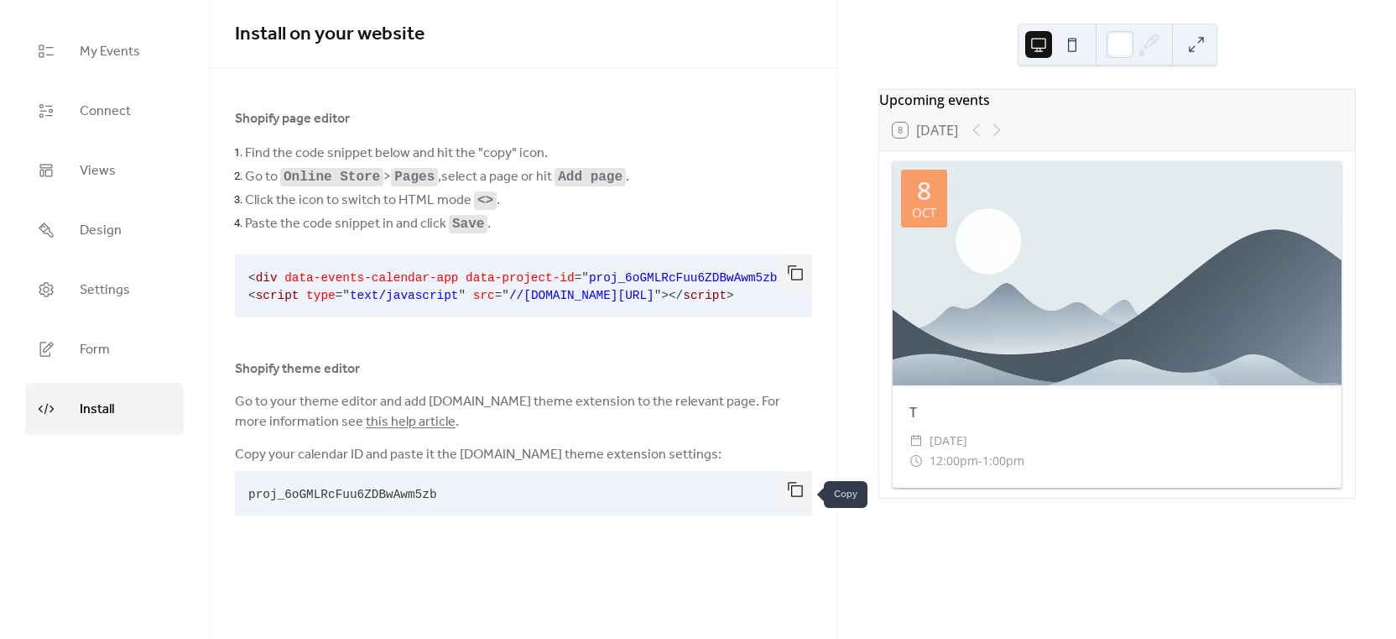
click at [804, 489] on button "button" at bounding box center [796, 489] width 34 height 37
click at [149, 44] on link "My Events" at bounding box center [104, 50] width 159 height 51
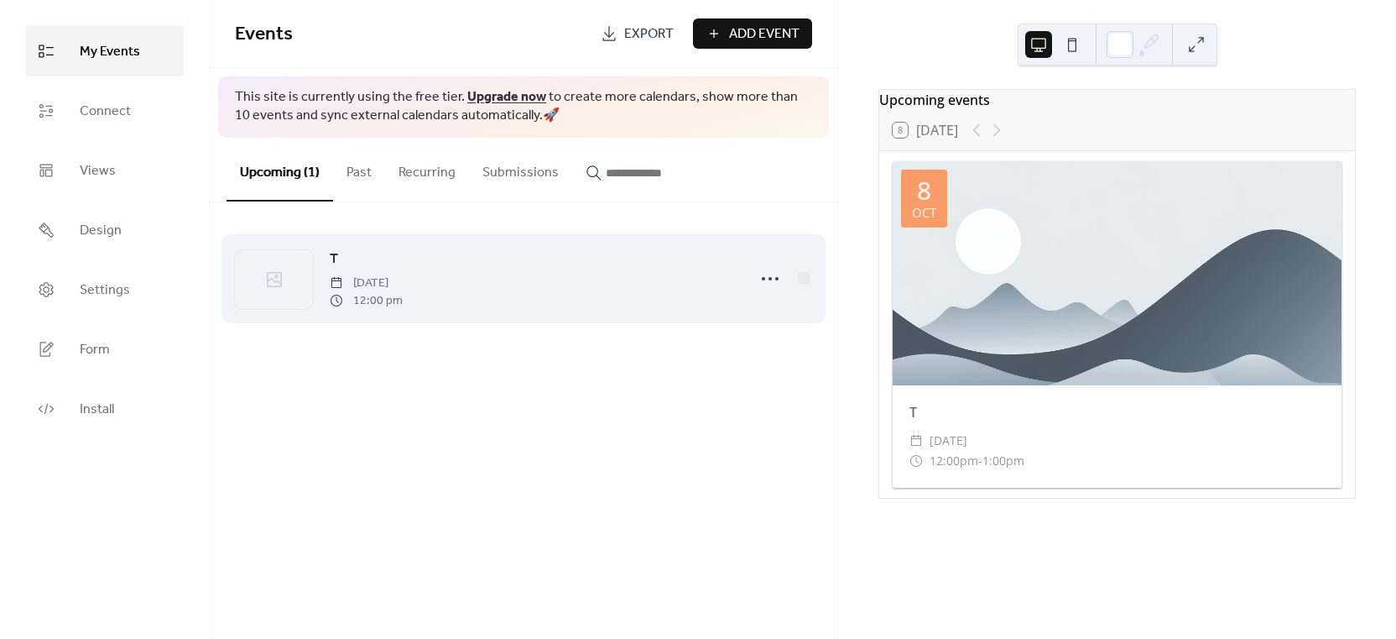
click at [297, 245] on div "T [DATE] 12:00 pm" at bounding box center [523, 278] width 577 height 102
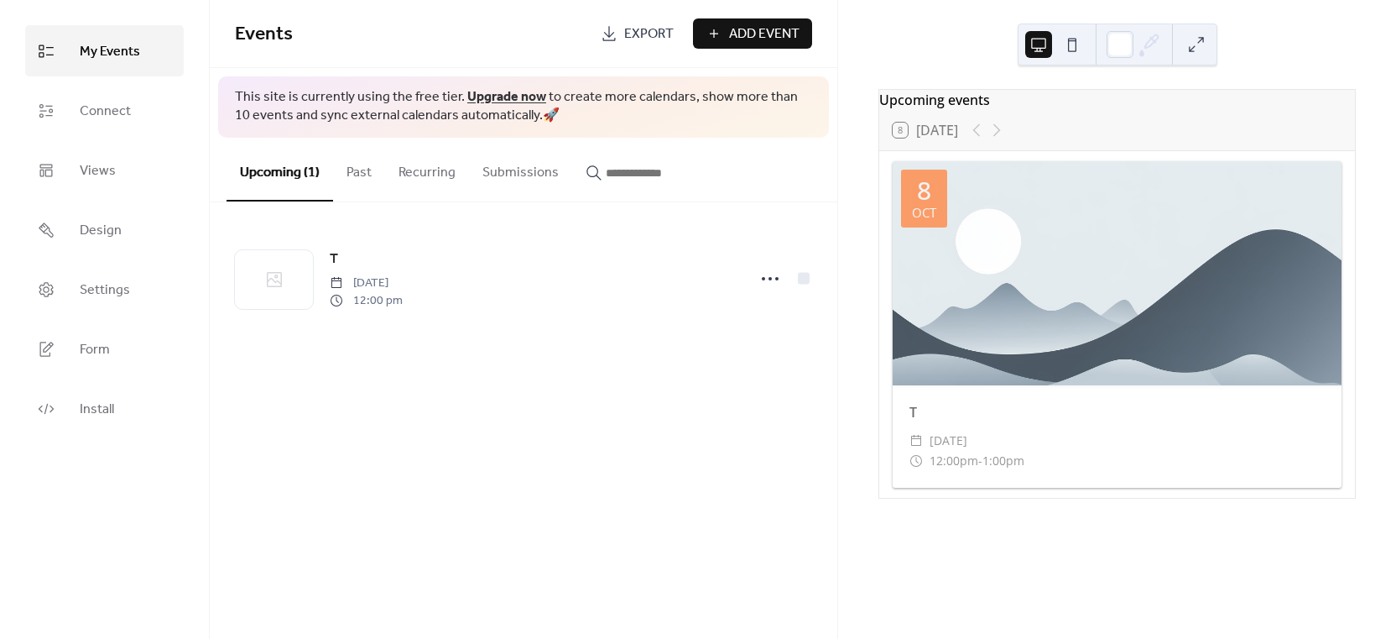
click at [776, 13] on div "Events Export Add Event" at bounding box center [524, 34] width 628 height 68
click at [775, 25] on span "Add Event" at bounding box center [764, 34] width 70 height 20
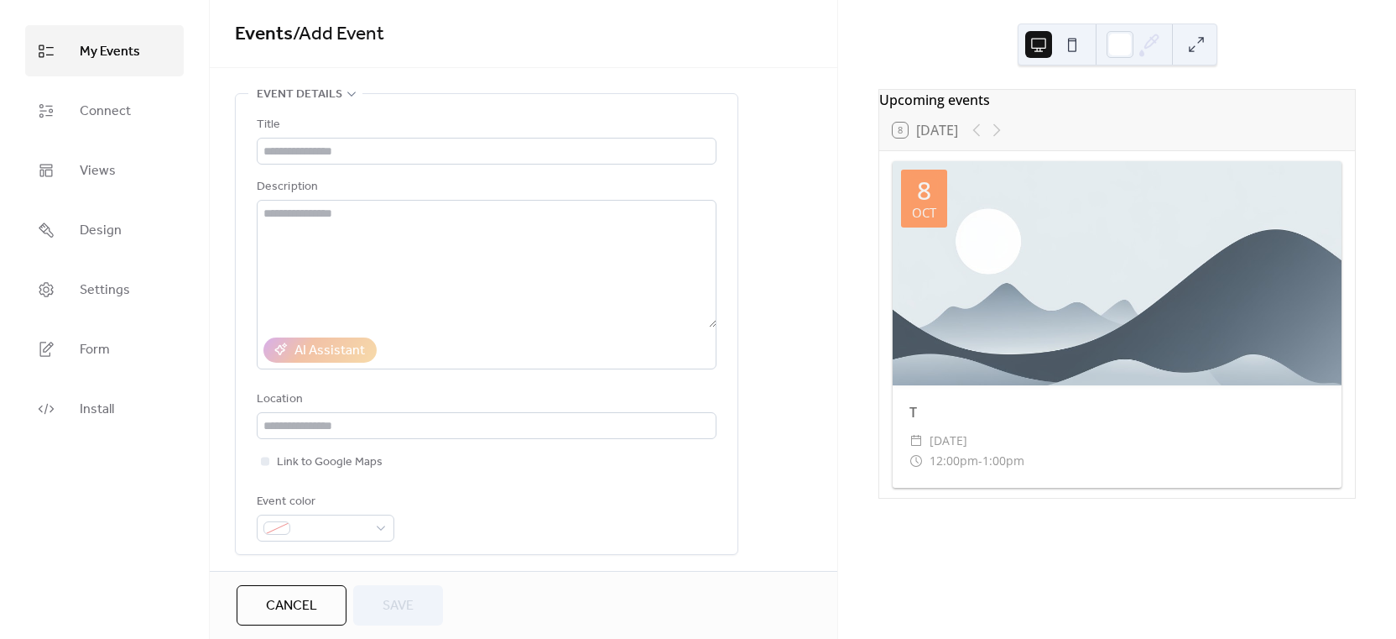
click at [149, 55] on link "My Events" at bounding box center [104, 50] width 159 height 51
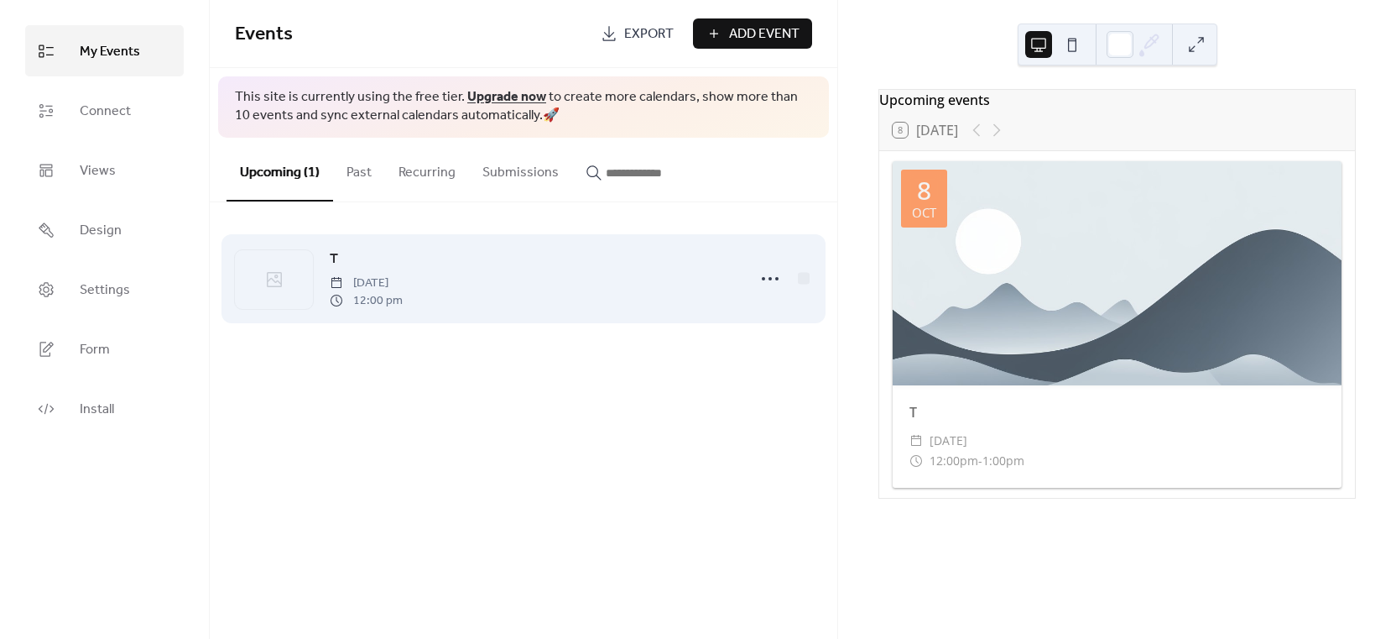
click at [425, 256] on div "T [DATE] 12:00 pm" at bounding box center [533, 278] width 407 height 60
